Goal: Check status: Check status

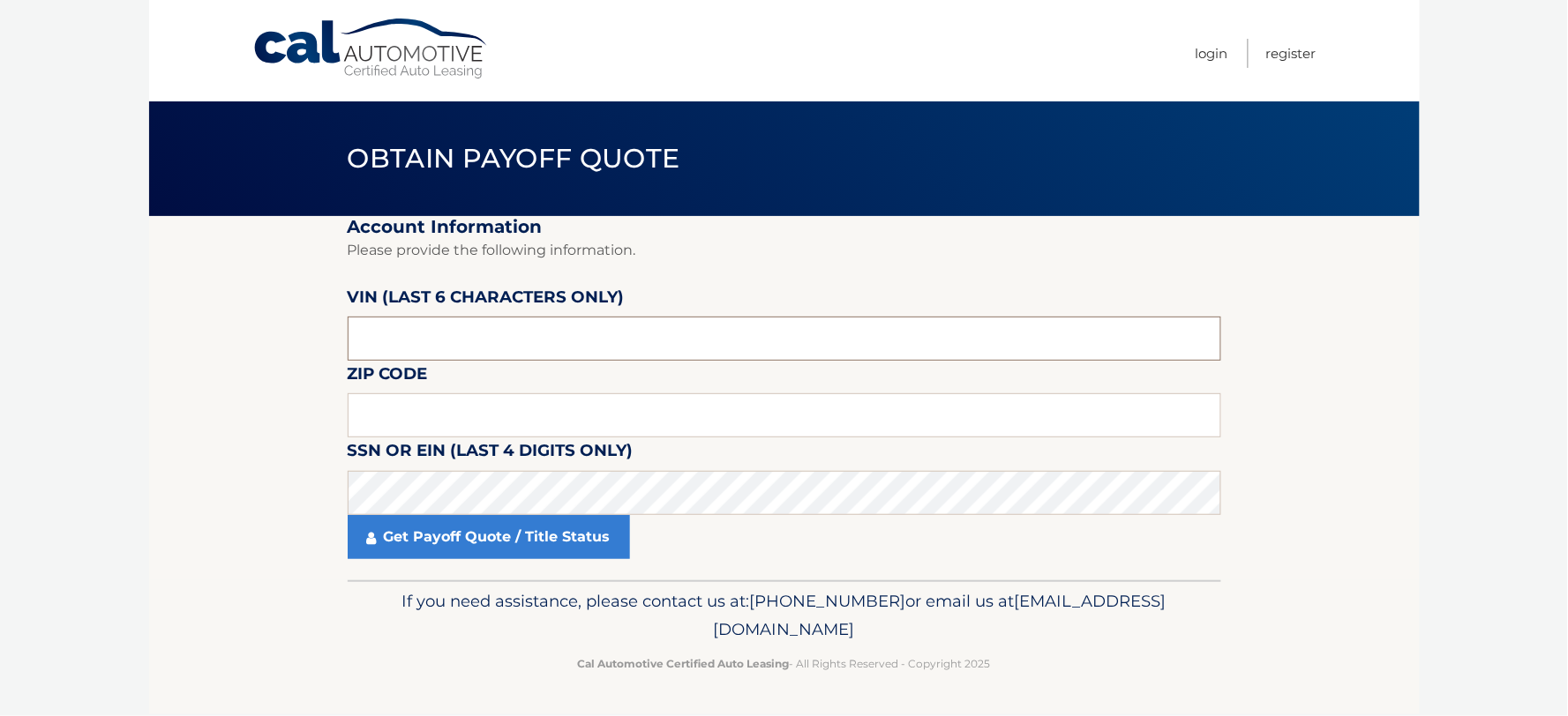
drag, startPoint x: 450, startPoint y: 341, endPoint x: 537, endPoint y: 331, distance: 87.6
click at [451, 342] on input "text" at bounding box center [785, 339] width 874 height 44
type input "546656"
click at [577, 426] on input "text" at bounding box center [785, 415] width 874 height 44
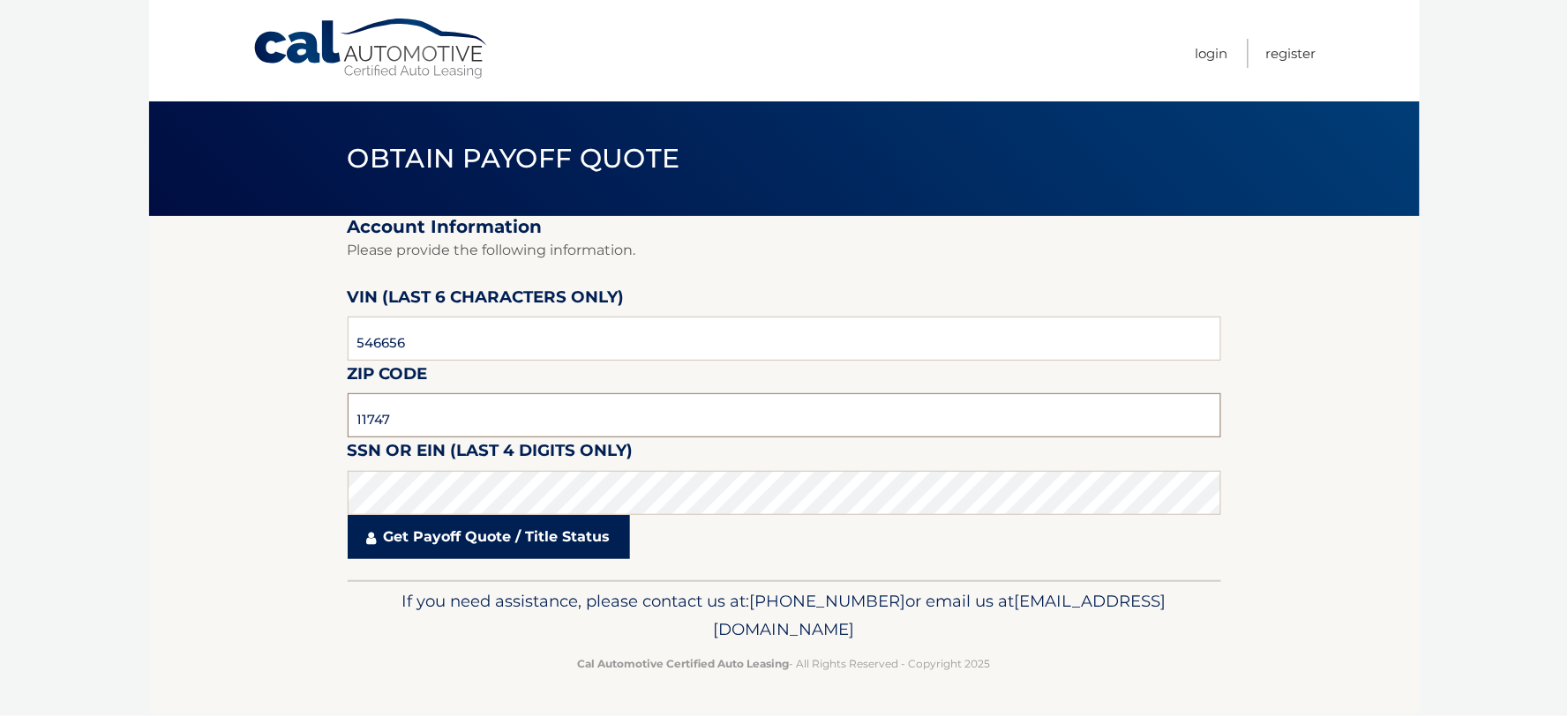
type input "11747"
click at [592, 535] on link "Get Payoff Quote / Title Status" at bounding box center [489, 537] width 282 height 44
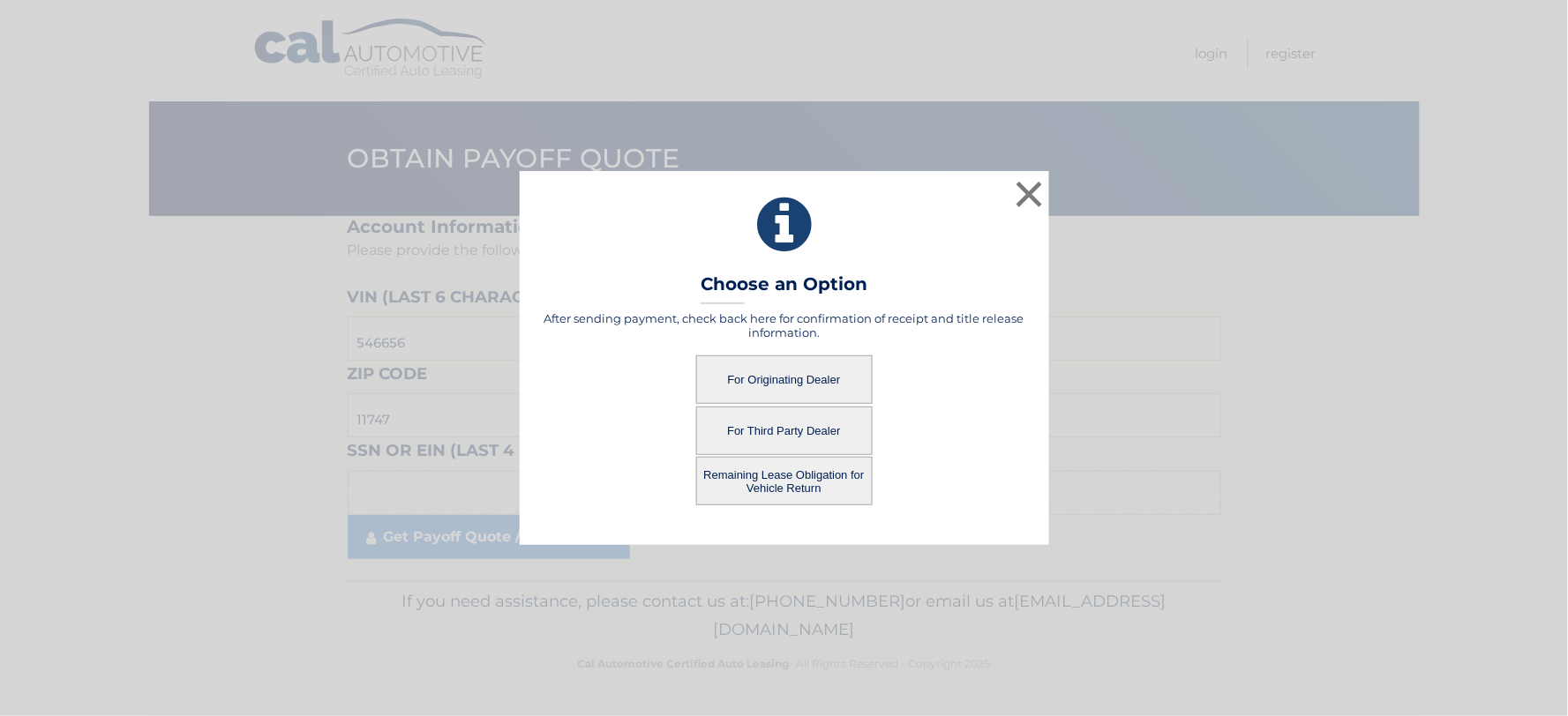
click at [770, 378] on button "For Originating Dealer" at bounding box center [784, 380] width 177 height 48
click at [771, 377] on button "For Originating Dealer" at bounding box center [784, 380] width 177 height 48
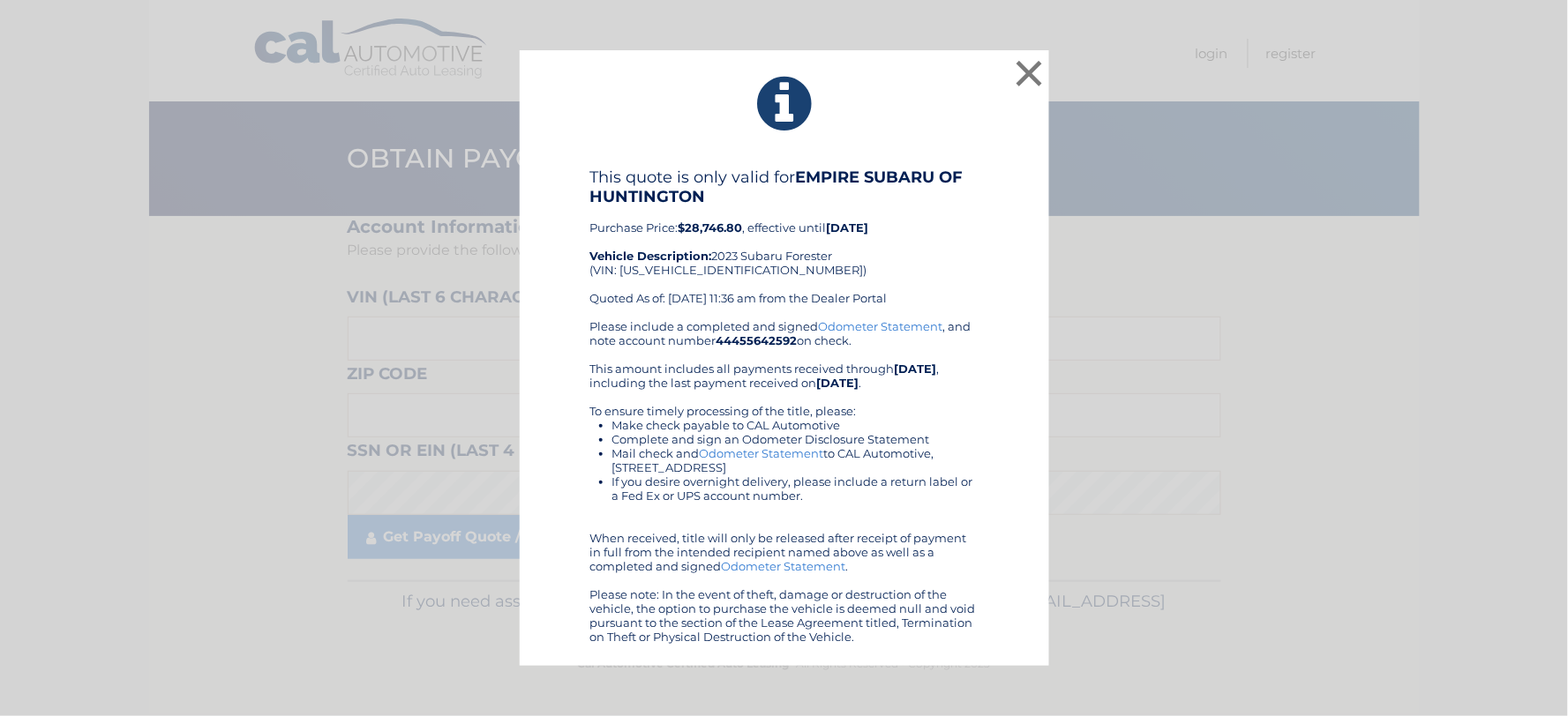
click at [706, 262] on div "This quote is only valid for EMPIRE SUBARU OF HUNTINGTON Purchase Price: $28,74…" at bounding box center [785, 243] width 389 height 152
click at [706, 261] on strong "Vehicle Description:" at bounding box center [652, 255] width 122 height 14
drag, startPoint x: 706, startPoint y: 261, endPoint x: 693, endPoint y: 275, distance: 19.1
click at [693, 275] on div "This quote is only valid for EMPIRE SUBARU OF HUNTINGTON Purchase Price: $28,74…" at bounding box center [785, 243] width 389 height 152
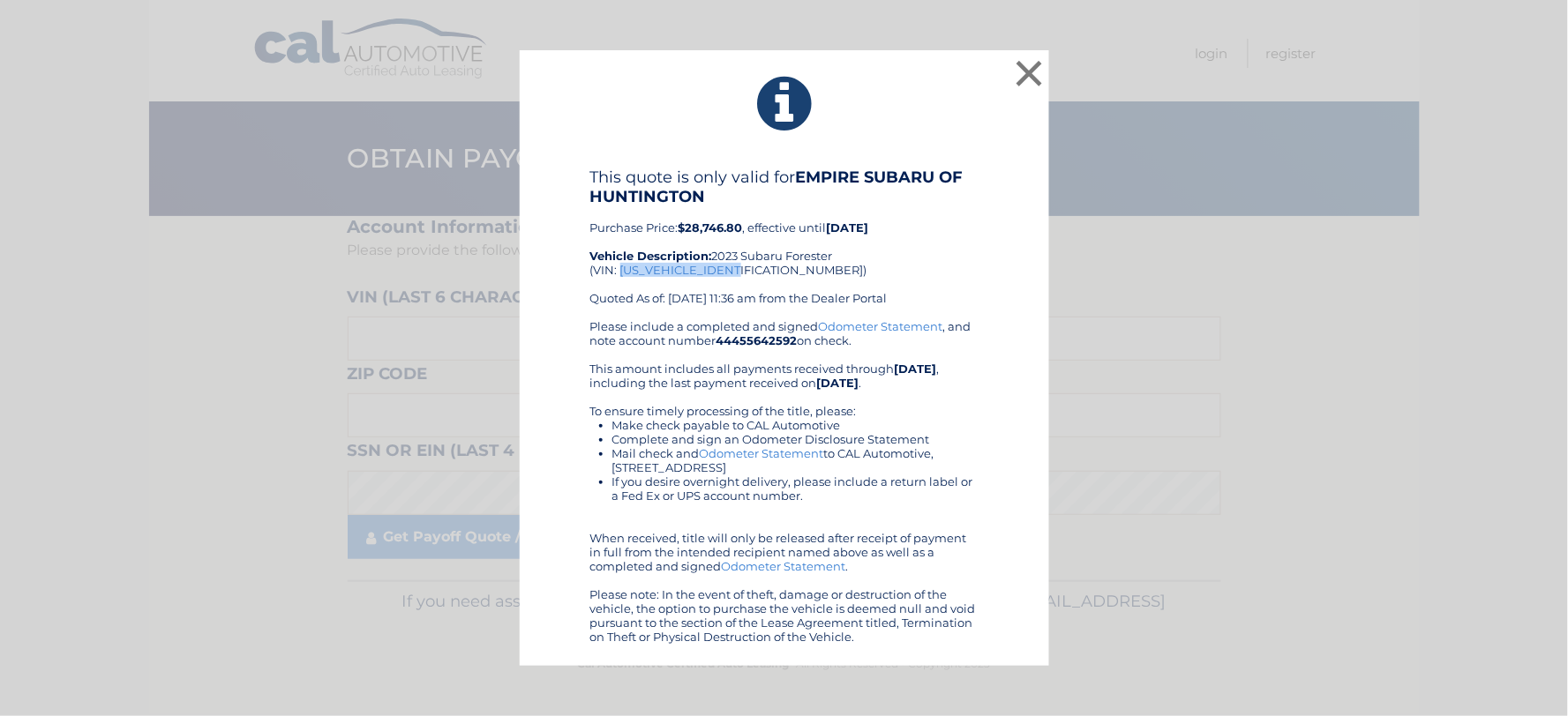
click at [715, 270] on div "This quote is only valid for EMPIRE SUBARU OF HUNTINGTON Purchase Price: $28,74…" at bounding box center [785, 243] width 389 height 152
